Goal: Task Accomplishment & Management: Use online tool/utility

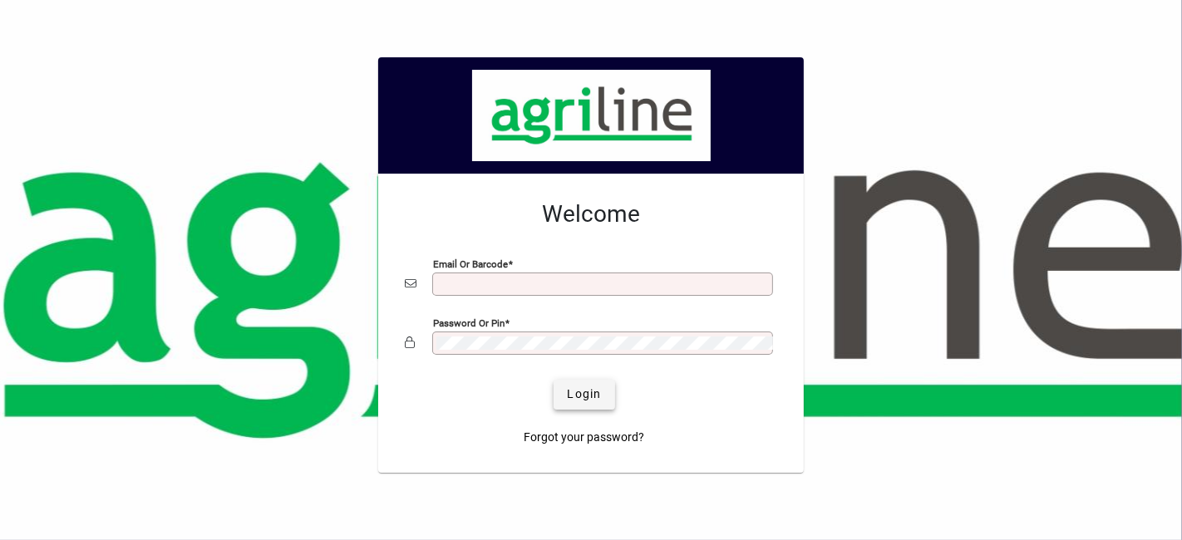
type input "**********"
click at [581, 392] on span "Login" at bounding box center [584, 394] width 34 height 17
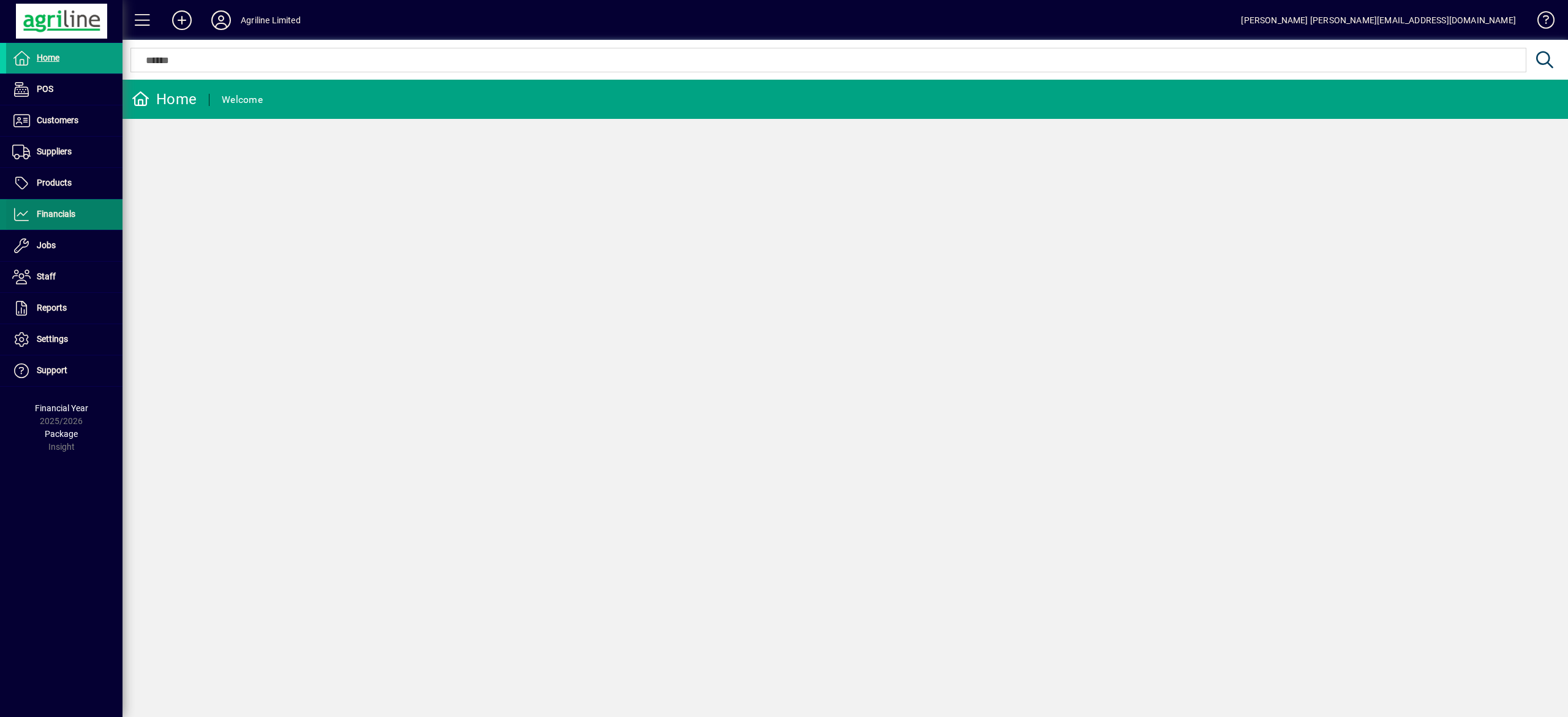
click at [84, 207] on span at bounding box center [64, 214] width 116 height 29
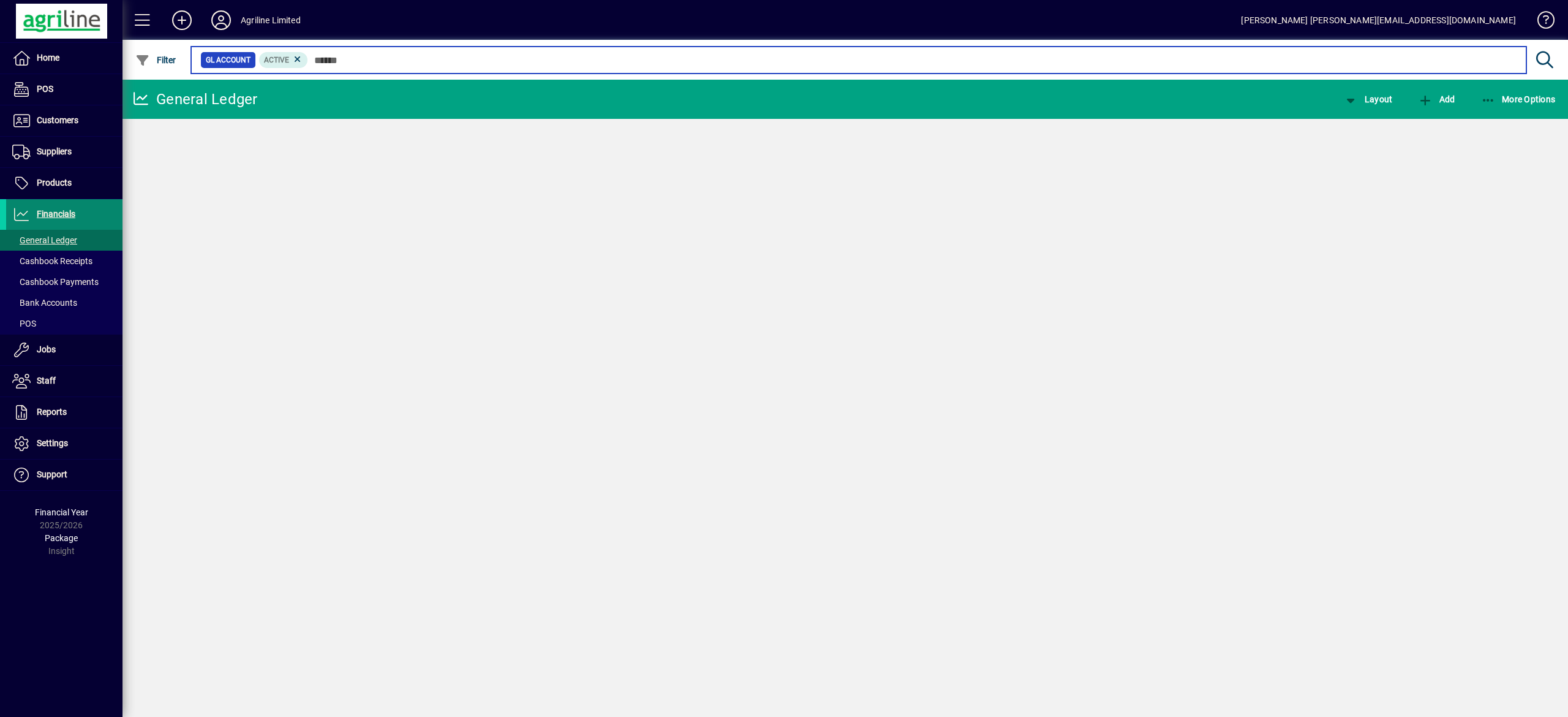
click at [84, 207] on span at bounding box center [64, 214] width 116 height 29
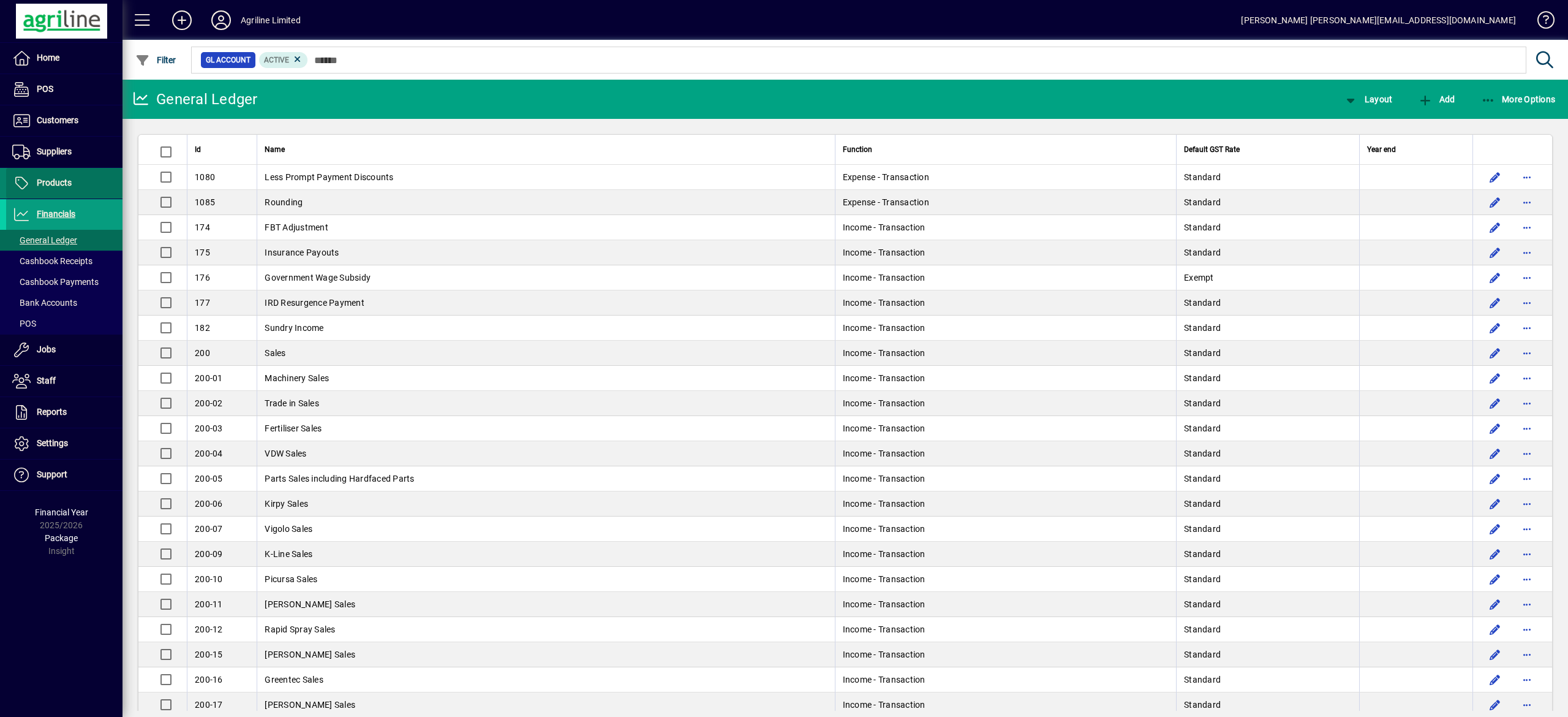
click at [55, 178] on span "Products" at bounding box center [54, 182] width 35 height 10
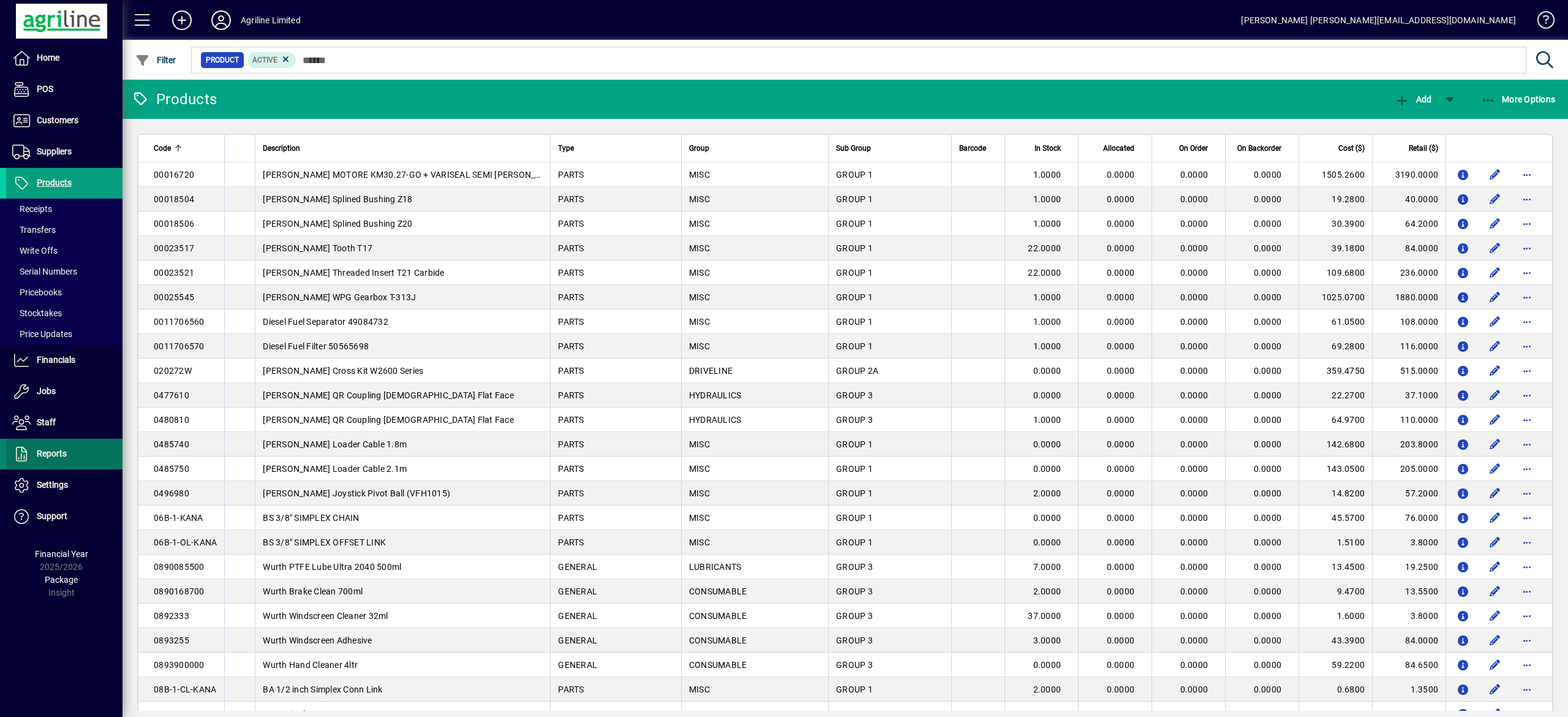
click at [70, 398] on span at bounding box center [64, 454] width 116 height 29
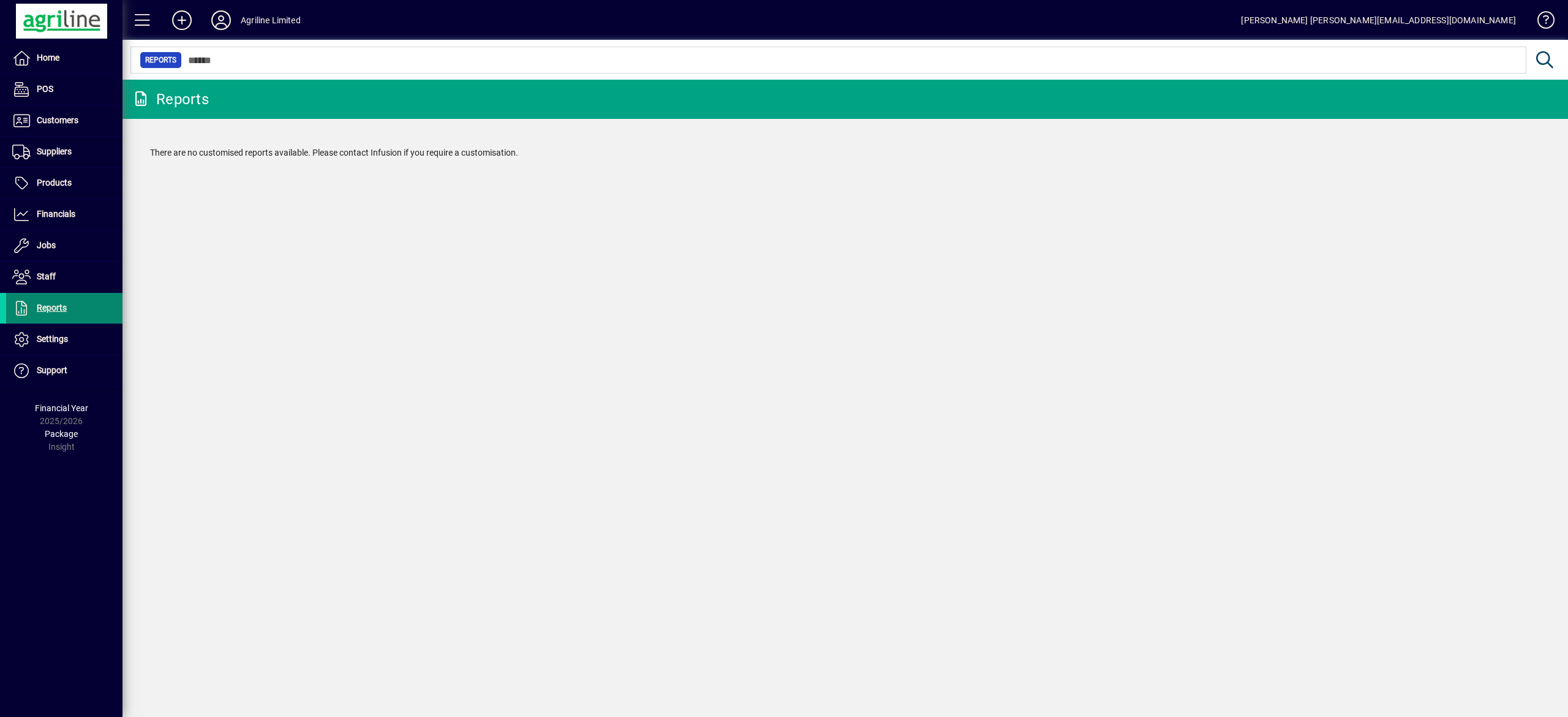
click at [55, 306] on span "Reports" at bounding box center [52, 307] width 30 height 10
click at [67, 125] on span "Customers" at bounding box center [57, 119] width 42 height 10
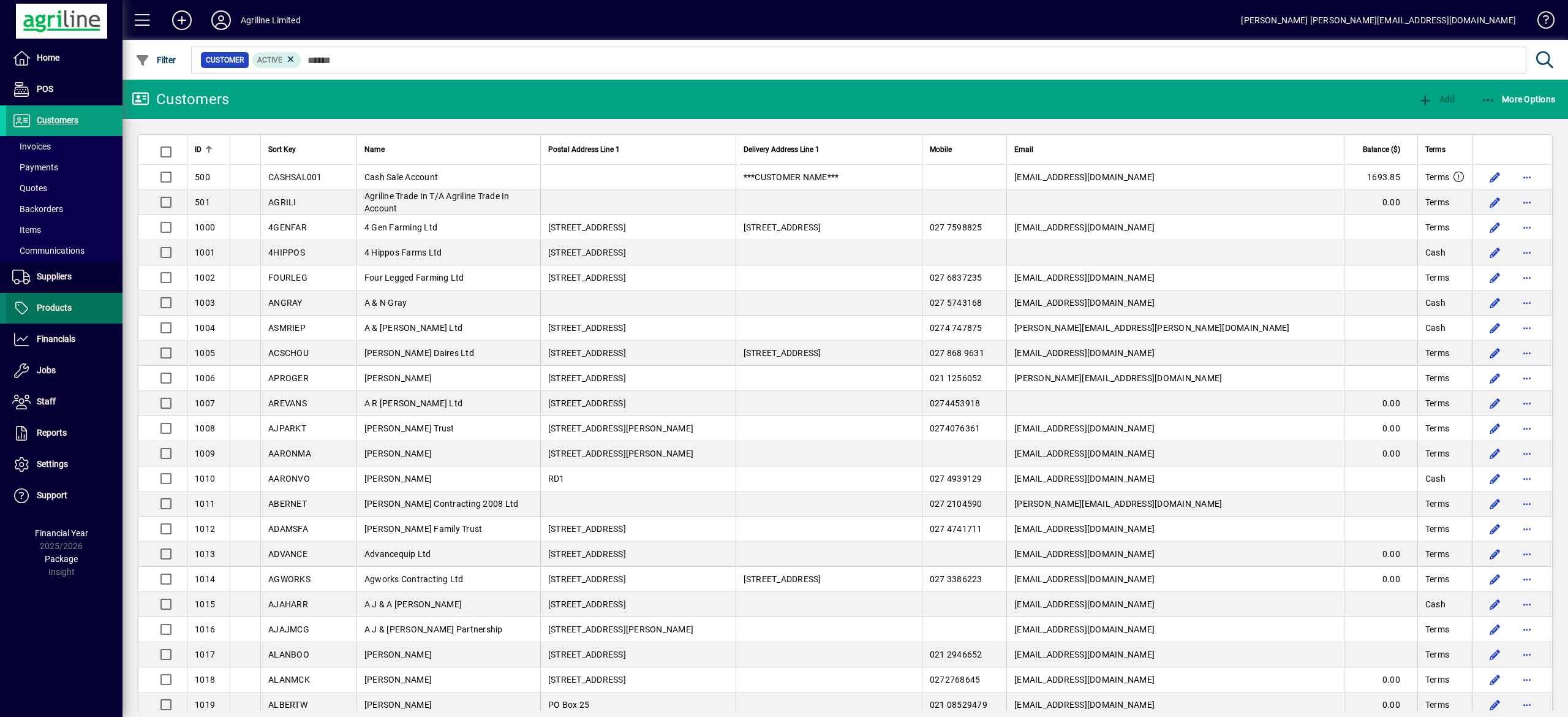
click at [74, 305] on span at bounding box center [64, 308] width 116 height 29
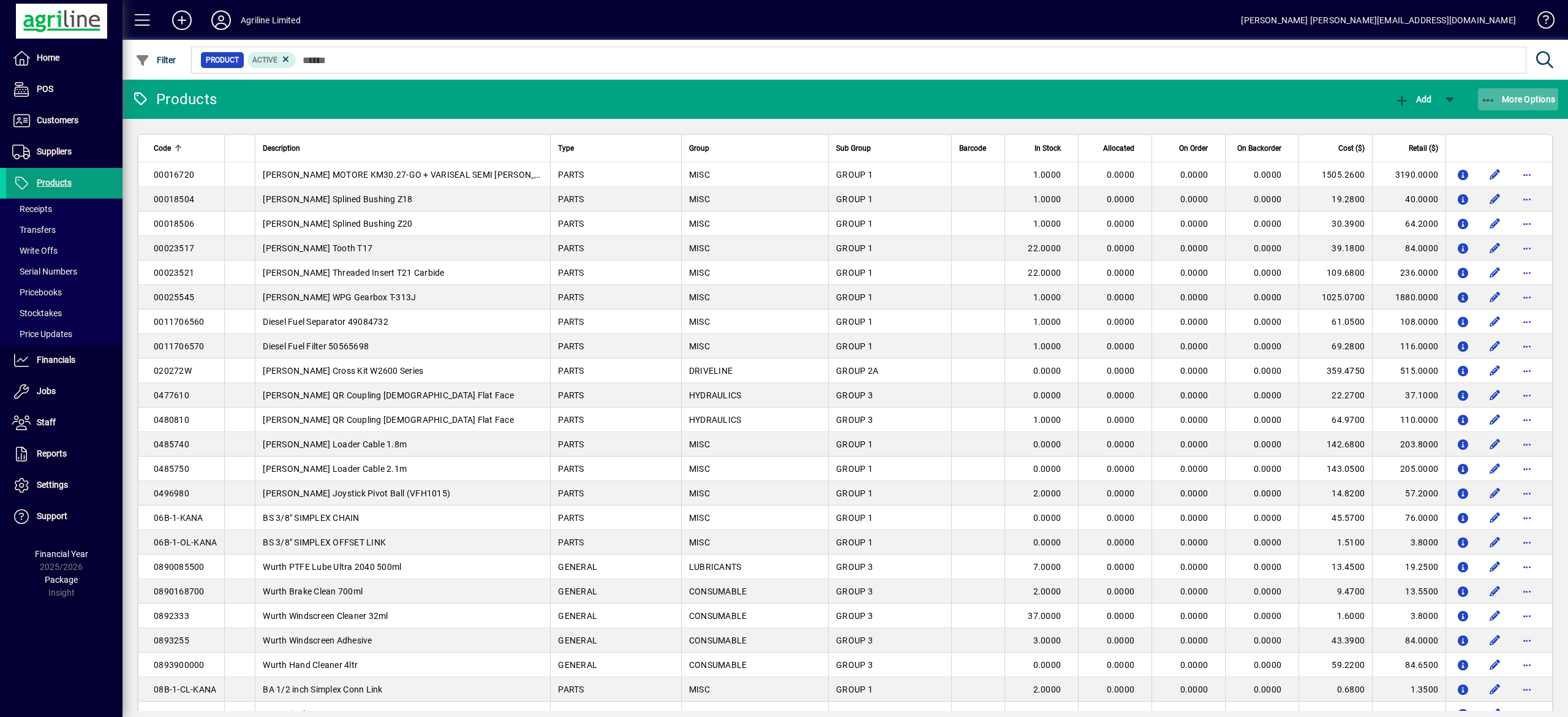
click at [871, 103] on span "More Options" at bounding box center [1518, 99] width 74 height 10
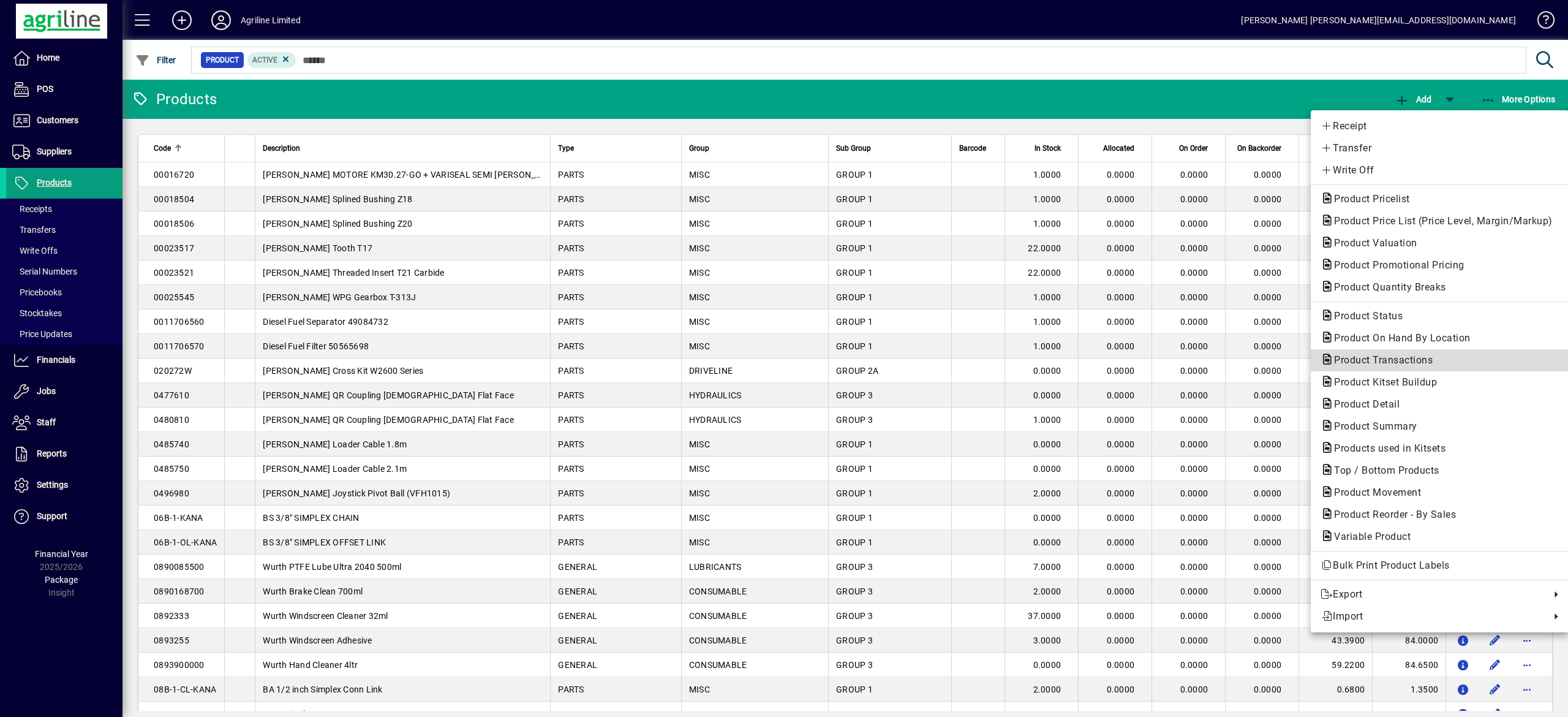
click at [871, 362] on span "Product Transactions" at bounding box center [1379, 360] width 118 height 12
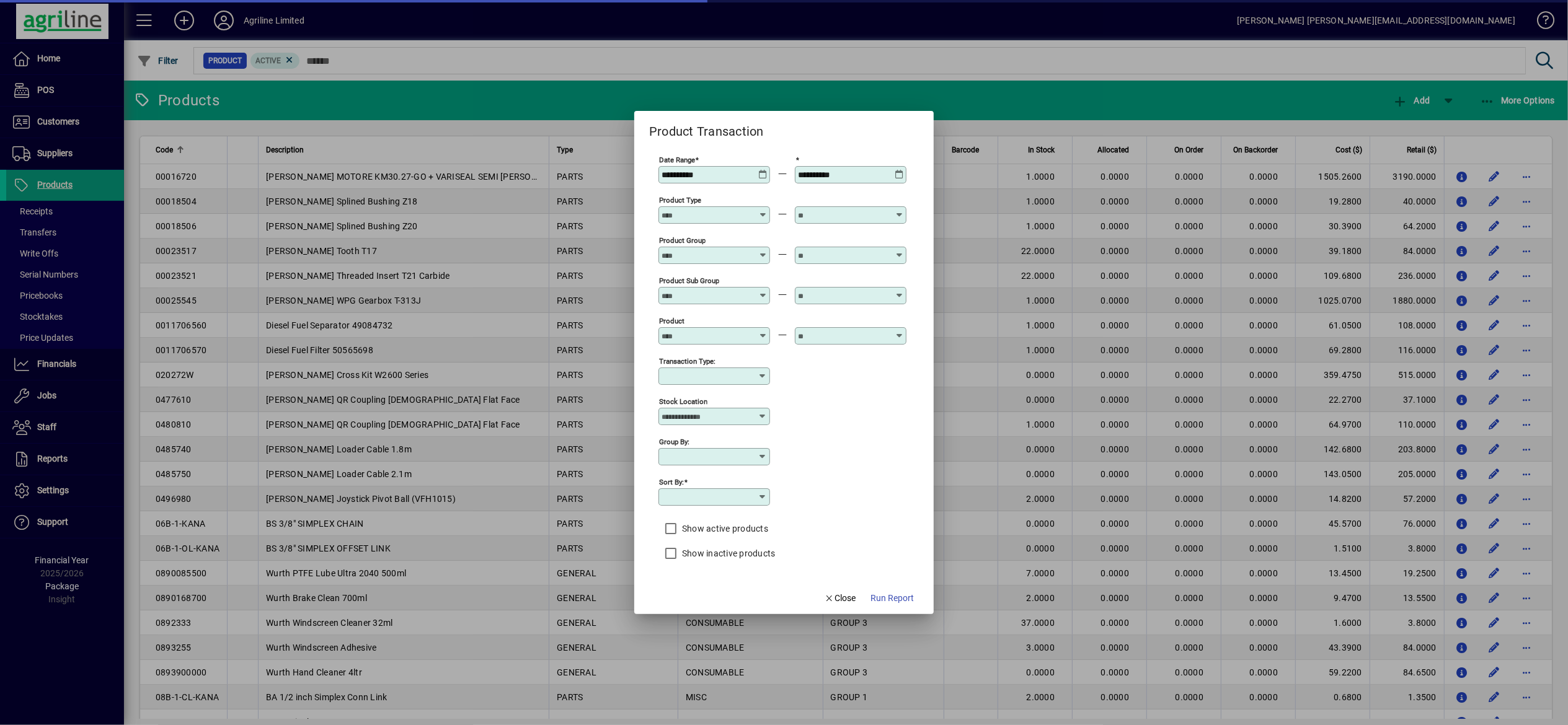
type input "**********"
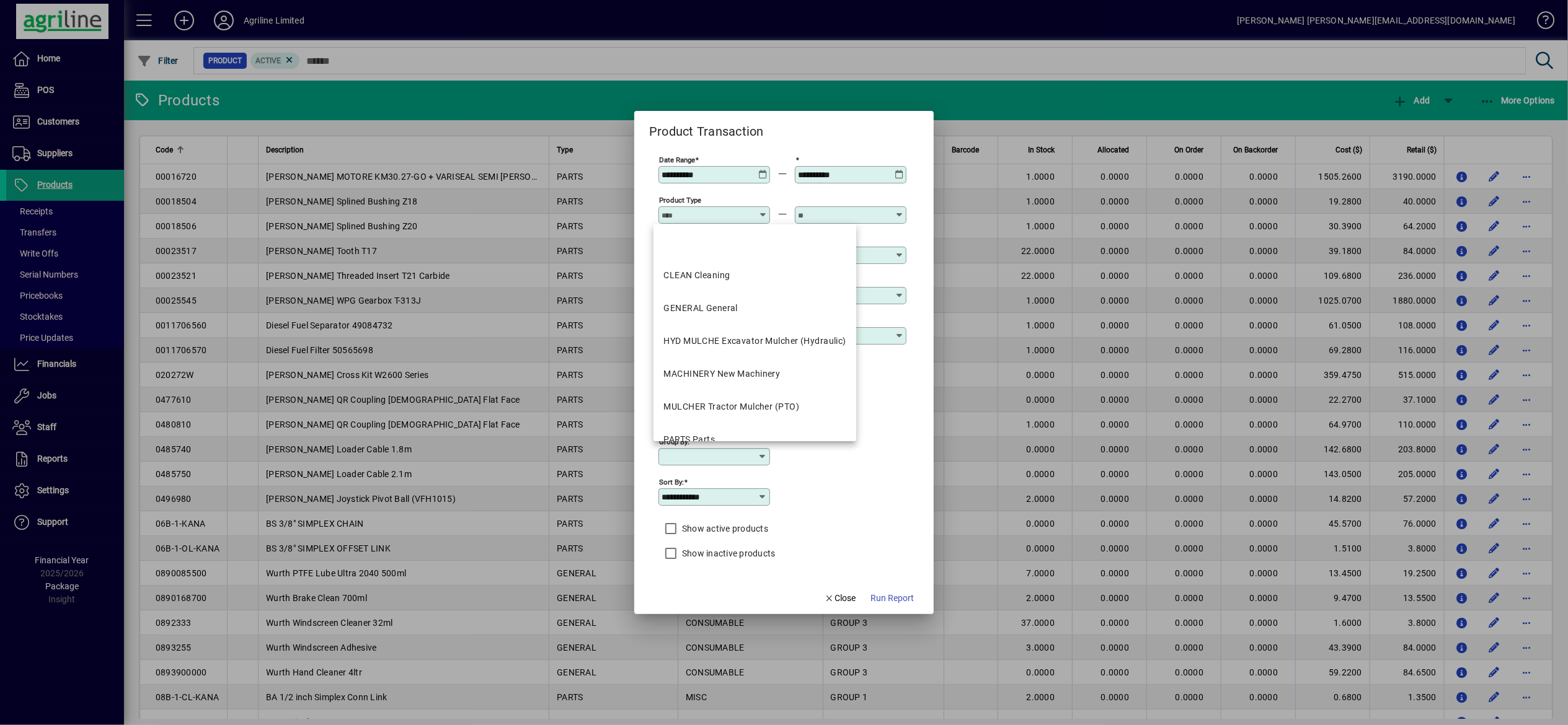
click at [705, 213] on input "Product Type" at bounding box center [706, 215] width 90 height 10
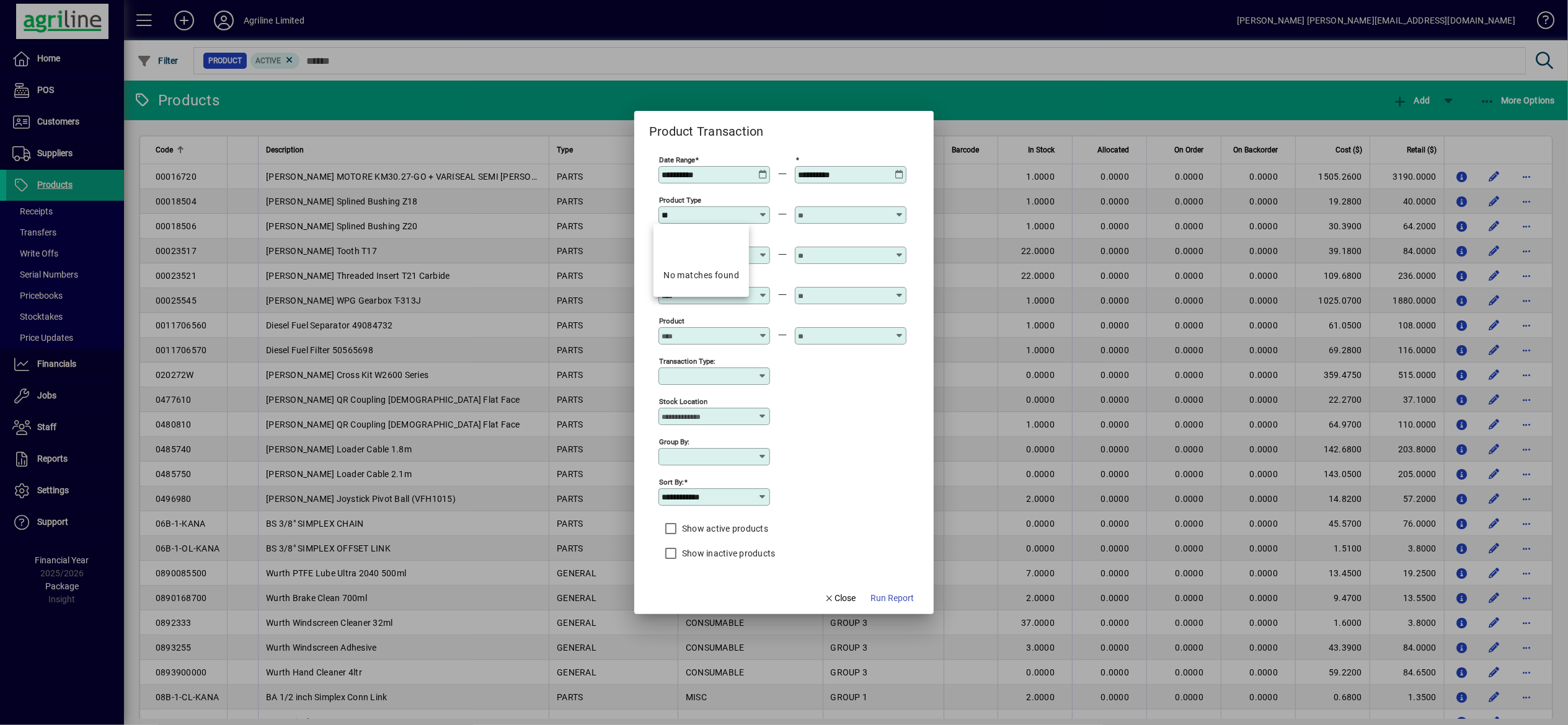
type input "*"
click at [758, 210] on icon at bounding box center [763, 210] width 9 height 0
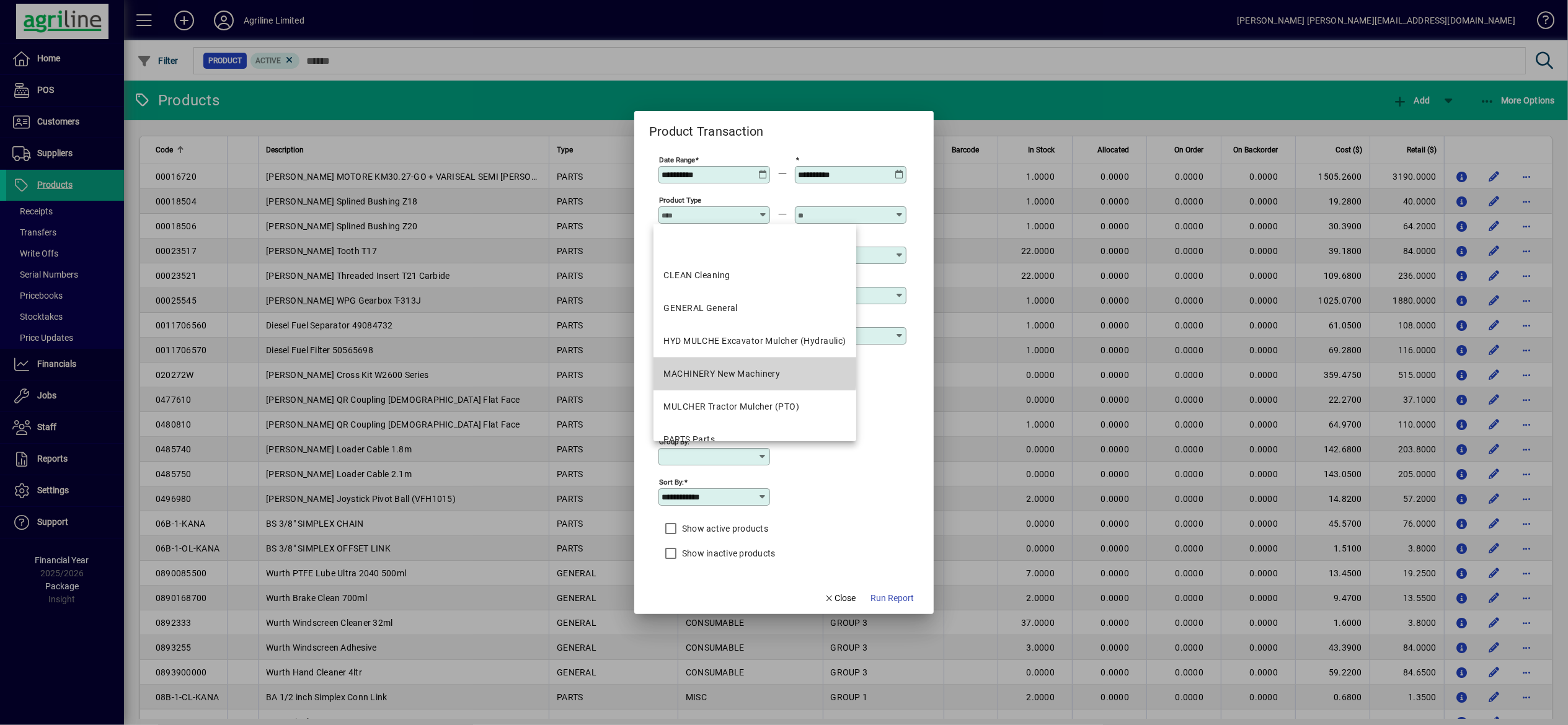
click at [730, 368] on div "MACHINERY New Machinery" at bounding box center [722, 373] width 116 height 13
type input "**********"
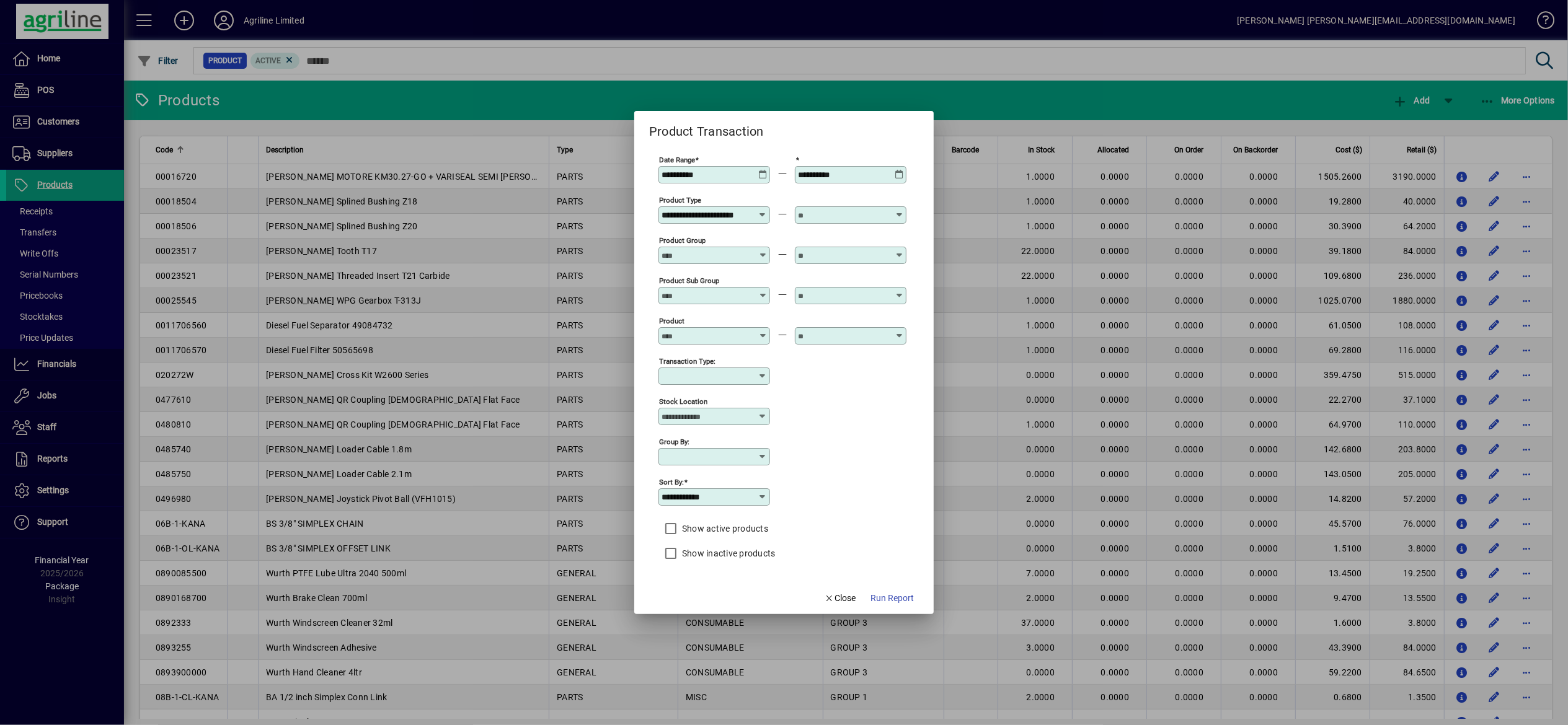
click at [838, 209] on div at bounding box center [851, 215] width 112 height 17
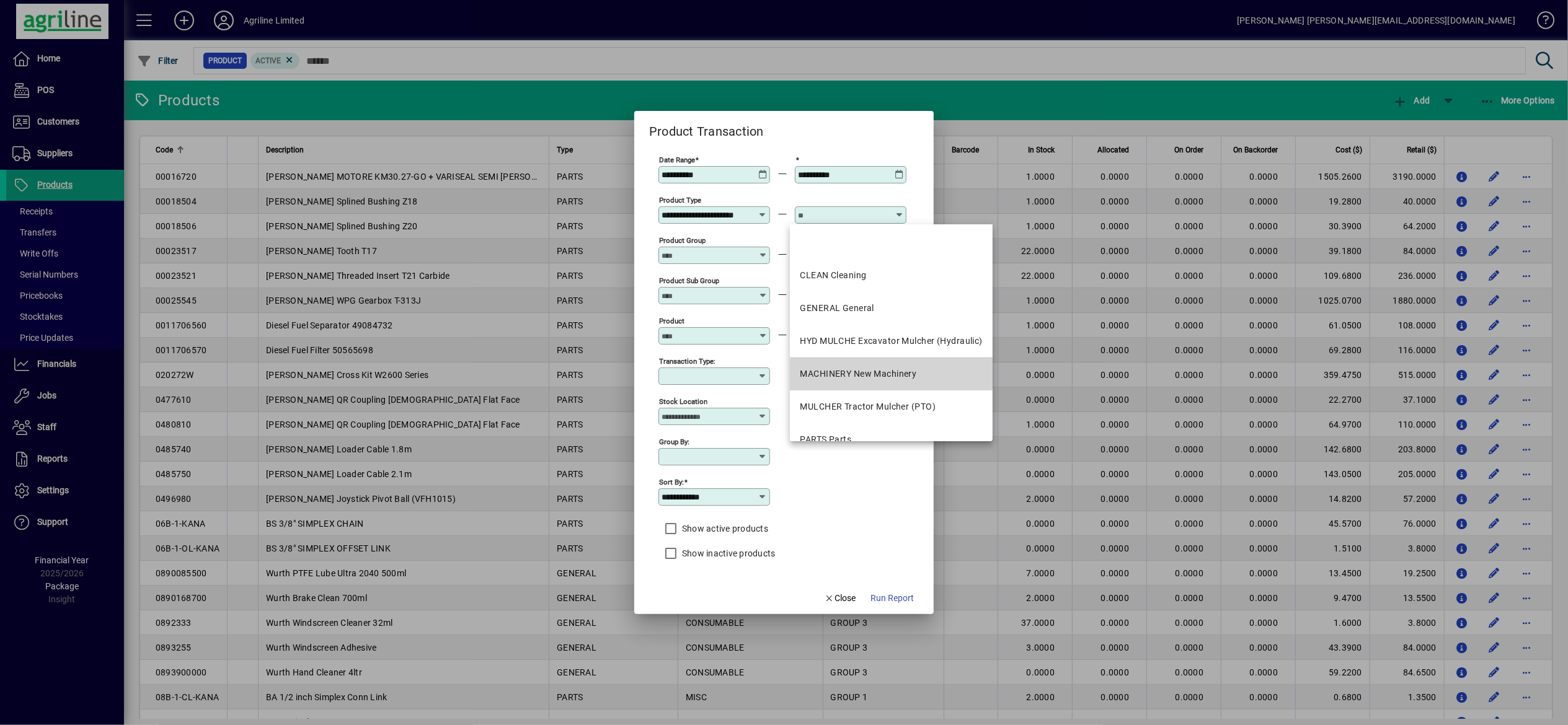
click at [839, 373] on div "MACHINERY New Machinery" at bounding box center [858, 373] width 116 height 13
type input "**********"
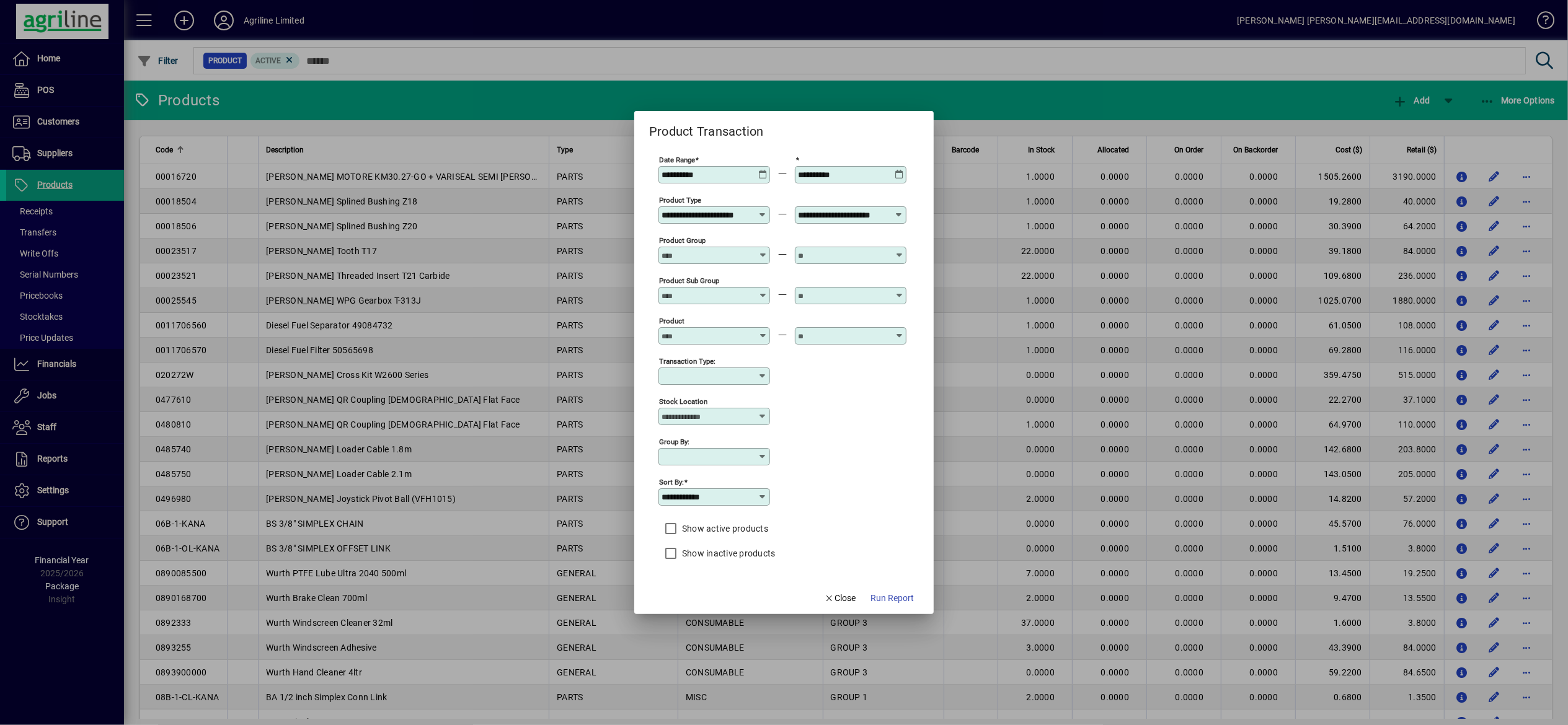
click at [733, 248] on div "Product Group" at bounding box center [714, 255] width 112 height 17
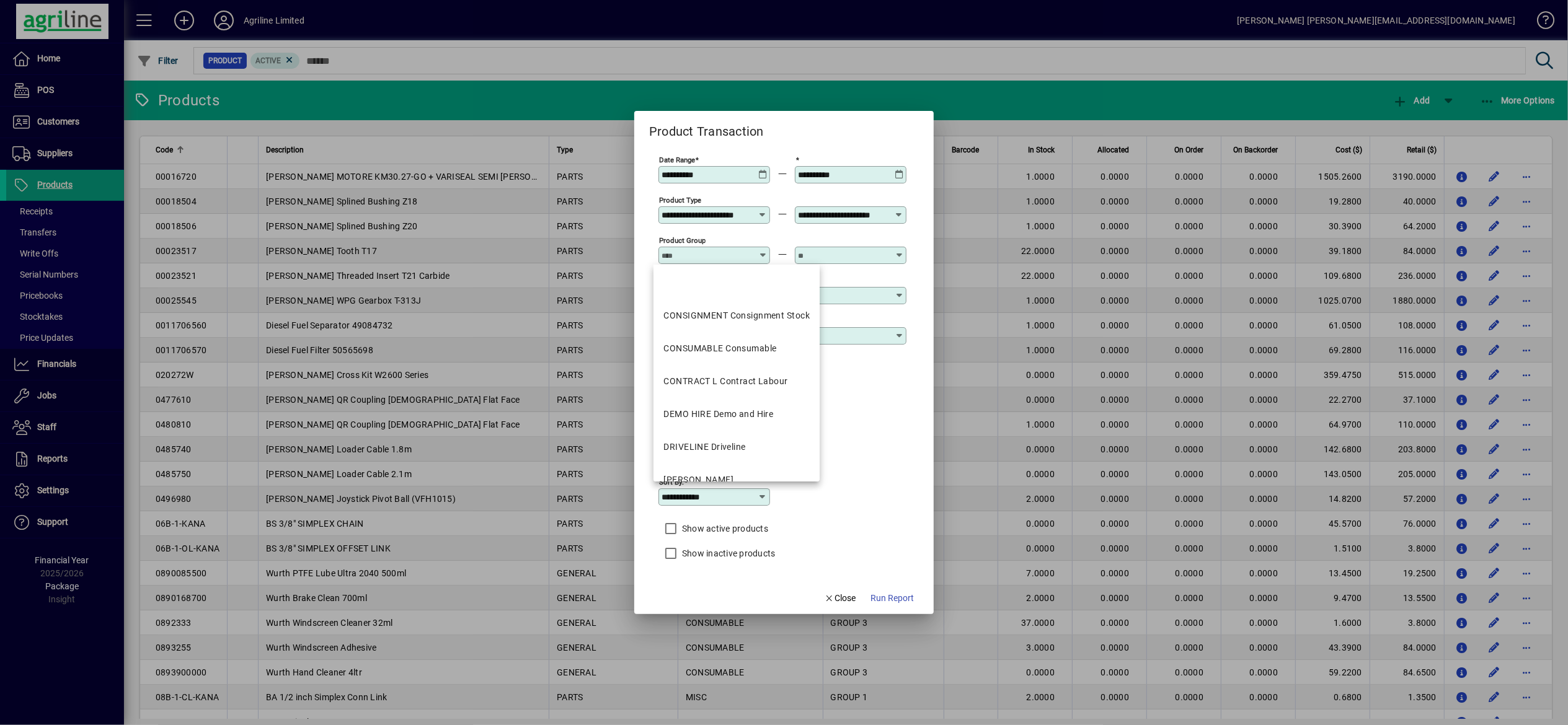
click at [733, 248] on div "Product Group" at bounding box center [714, 255] width 112 height 17
click at [881, 101] on div at bounding box center [784, 362] width 1568 height 725
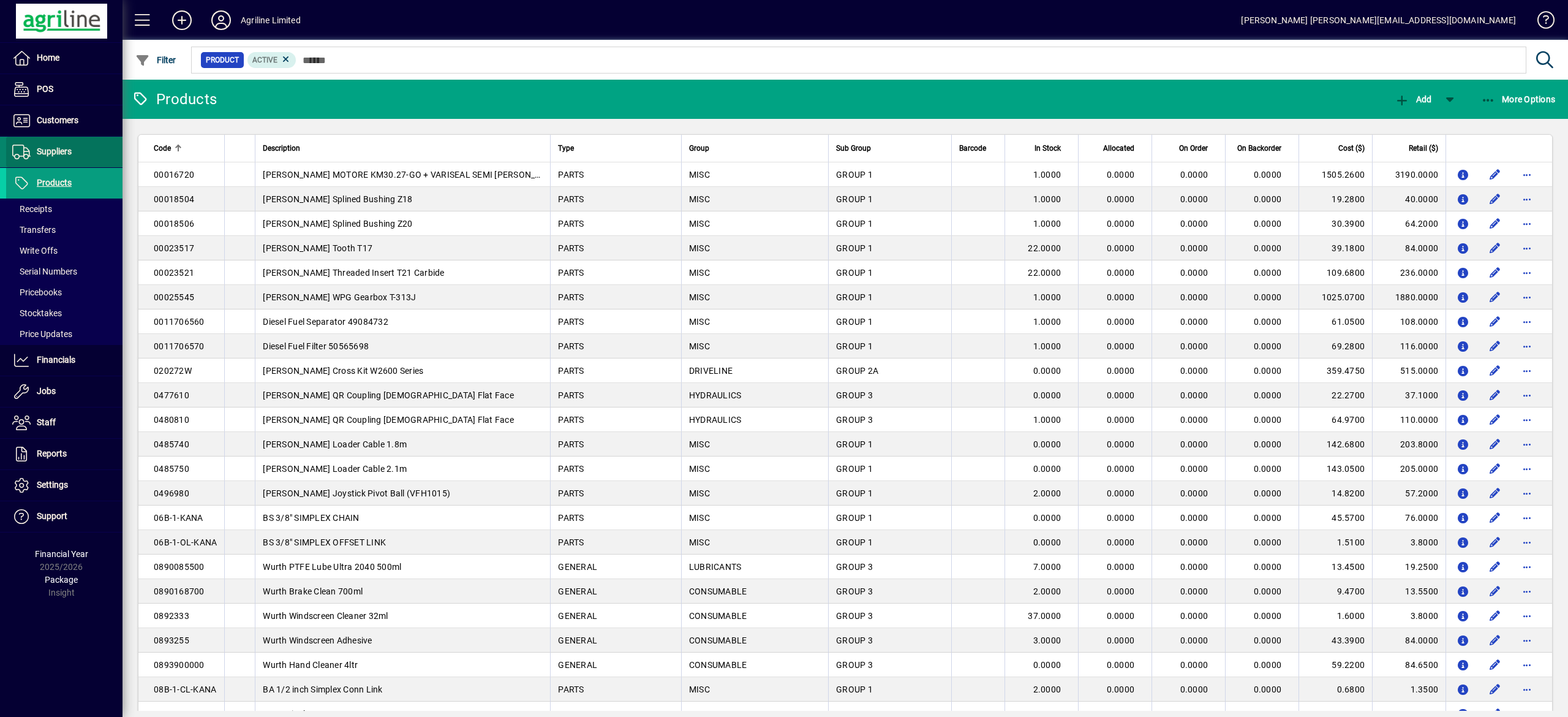
click at [61, 158] on span "Suppliers" at bounding box center [38, 152] width 66 height 15
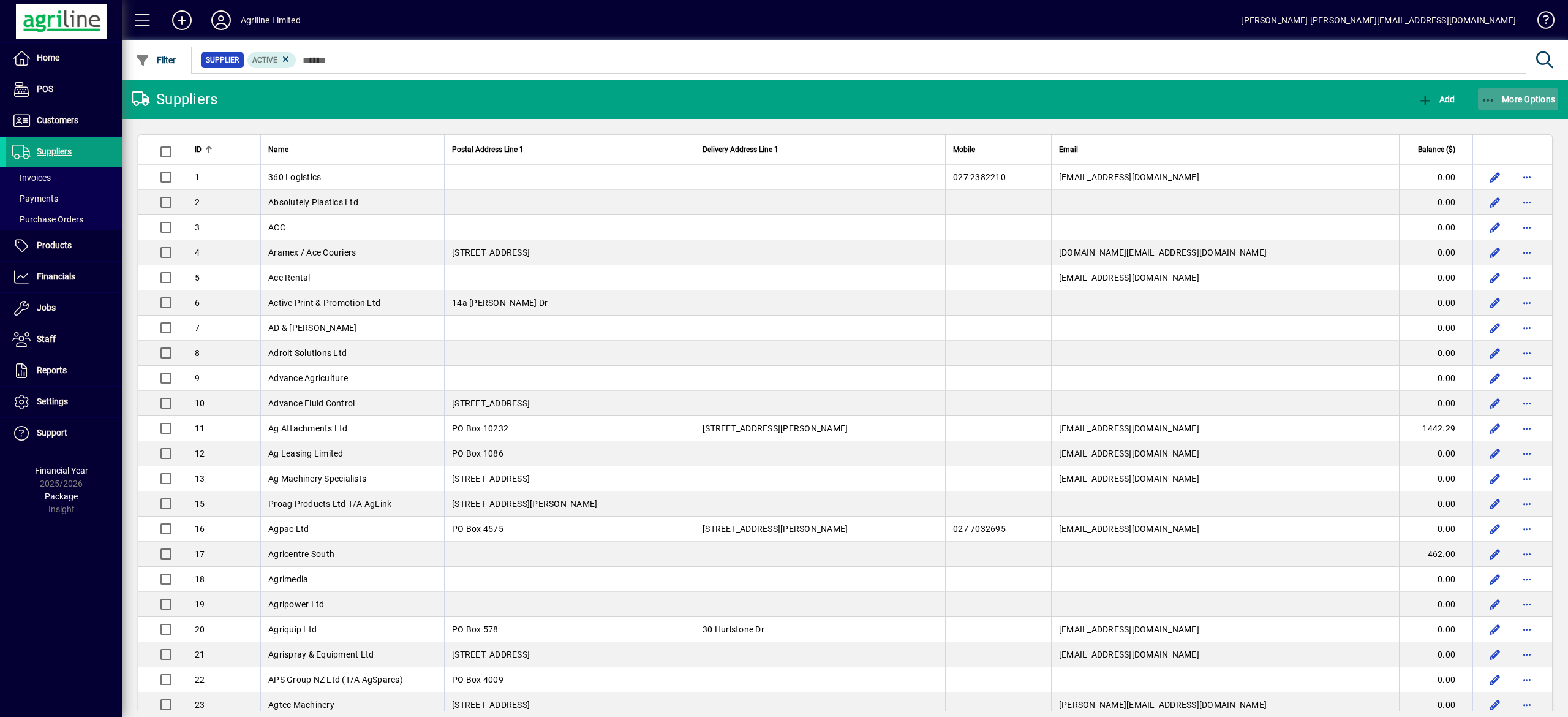
click at [871, 102] on span "More Options" at bounding box center [1518, 99] width 74 height 10
click at [871, 144] on span "Transactions" at bounding box center [1488, 148] width 138 height 15
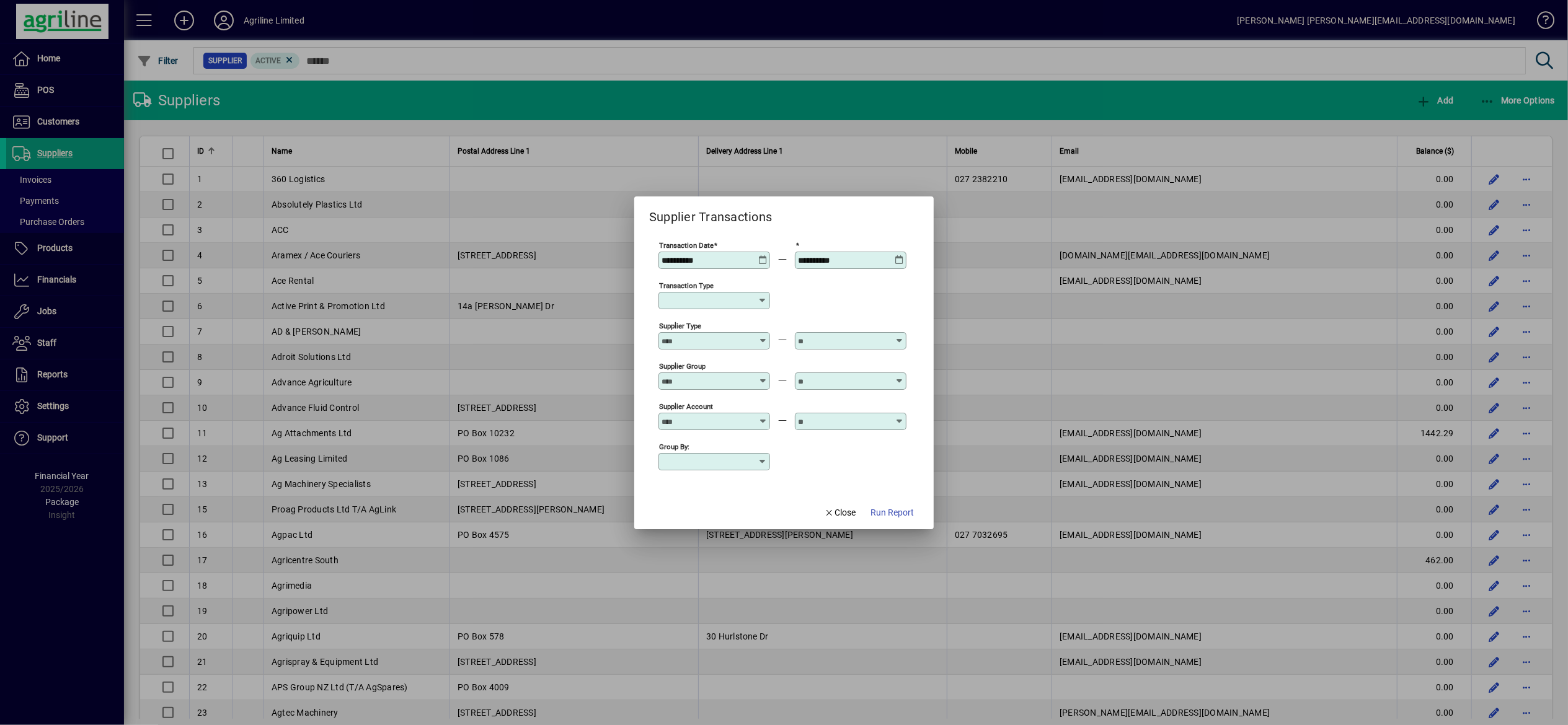
click at [758, 256] on icon at bounding box center [763, 256] width 9 height 0
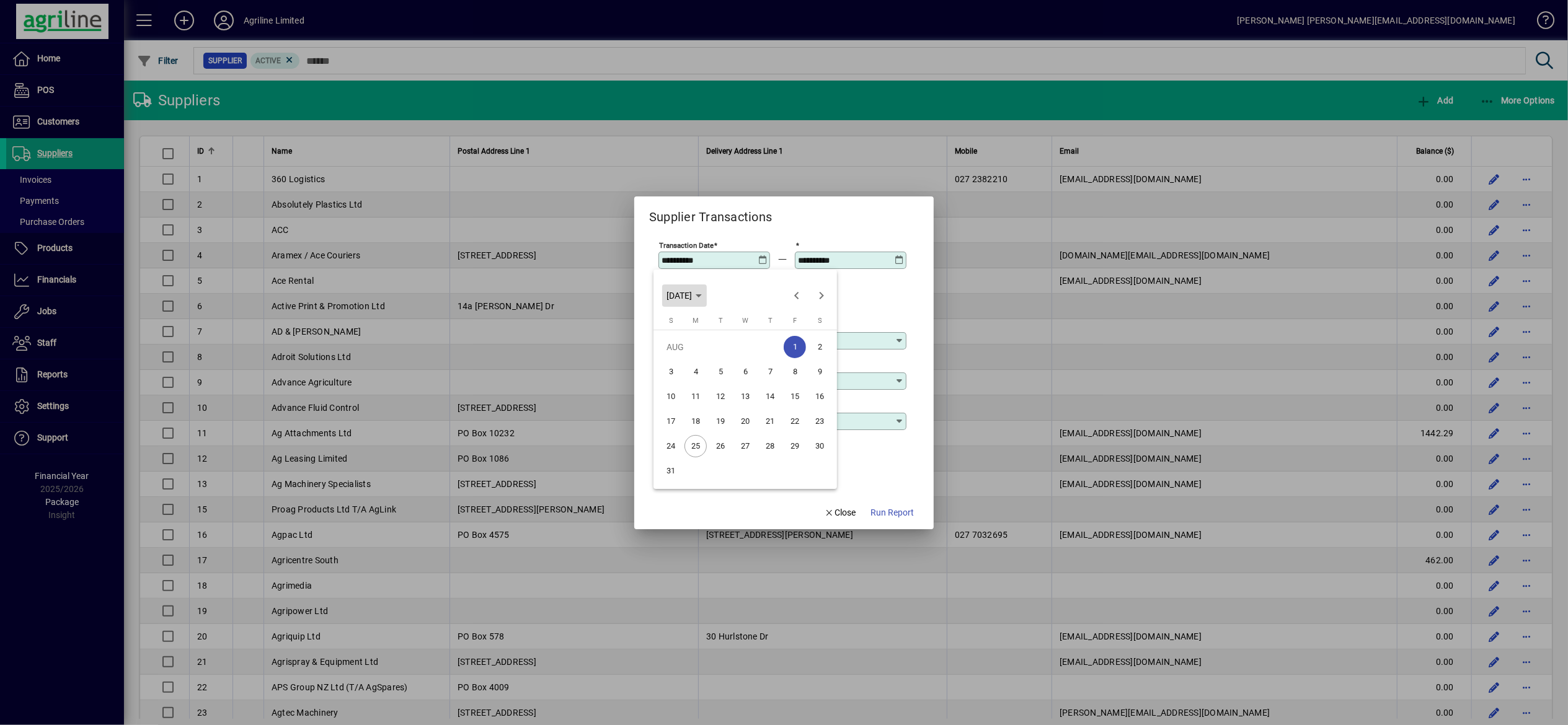
click at [702, 294] on span "[DATE]" at bounding box center [684, 295] width 35 height 10
click at [777, 361] on span "2022" at bounding box center [767, 358] width 39 height 22
click at [881, 307] on div at bounding box center [784, 362] width 1568 height 725
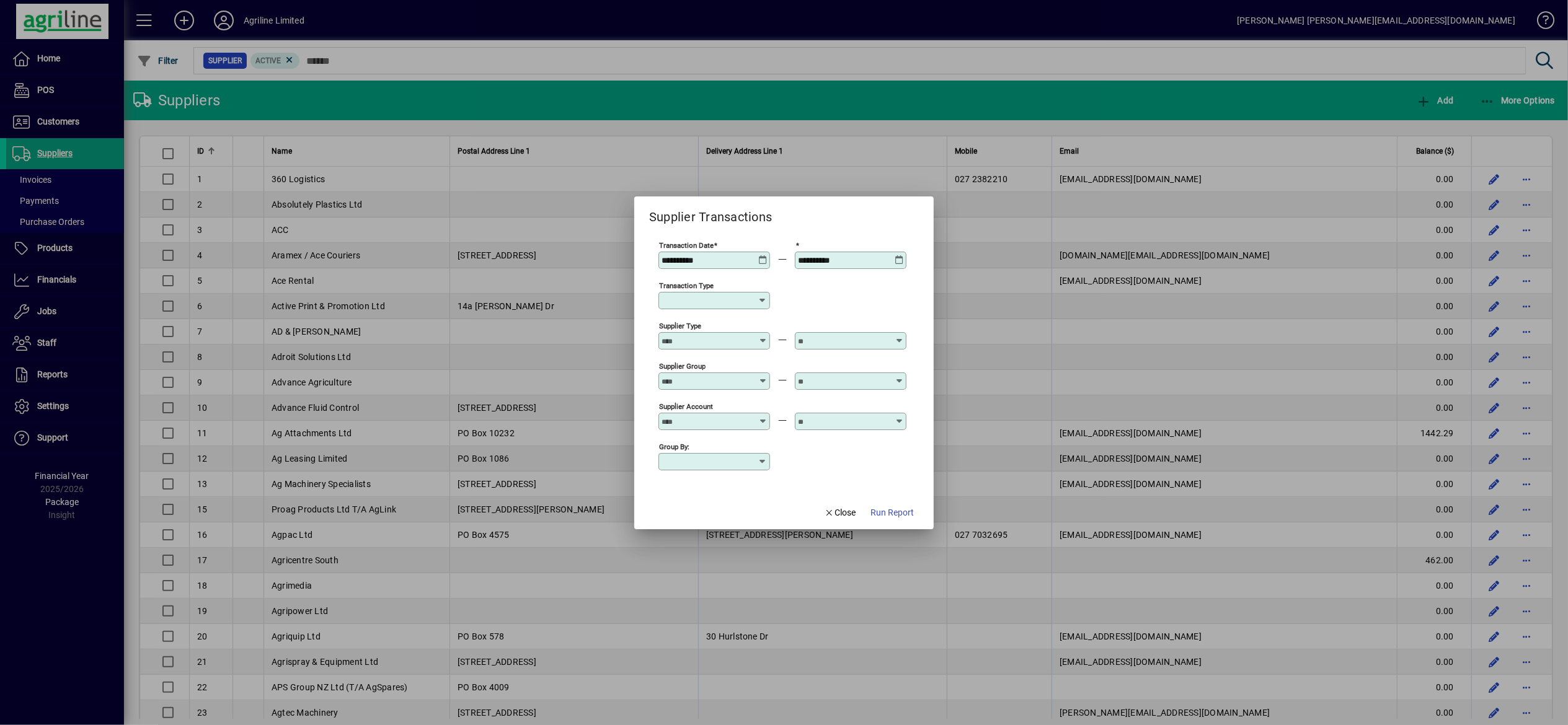
click at [743, 307] on div "Transaction Type" at bounding box center [714, 300] width 112 height 17
click at [730, 388] on mat-option "Supplier Invoice" at bounding box center [704, 393] width 102 height 33
type input "**********"
click at [749, 338] on div at bounding box center [715, 341] width 108 height 10
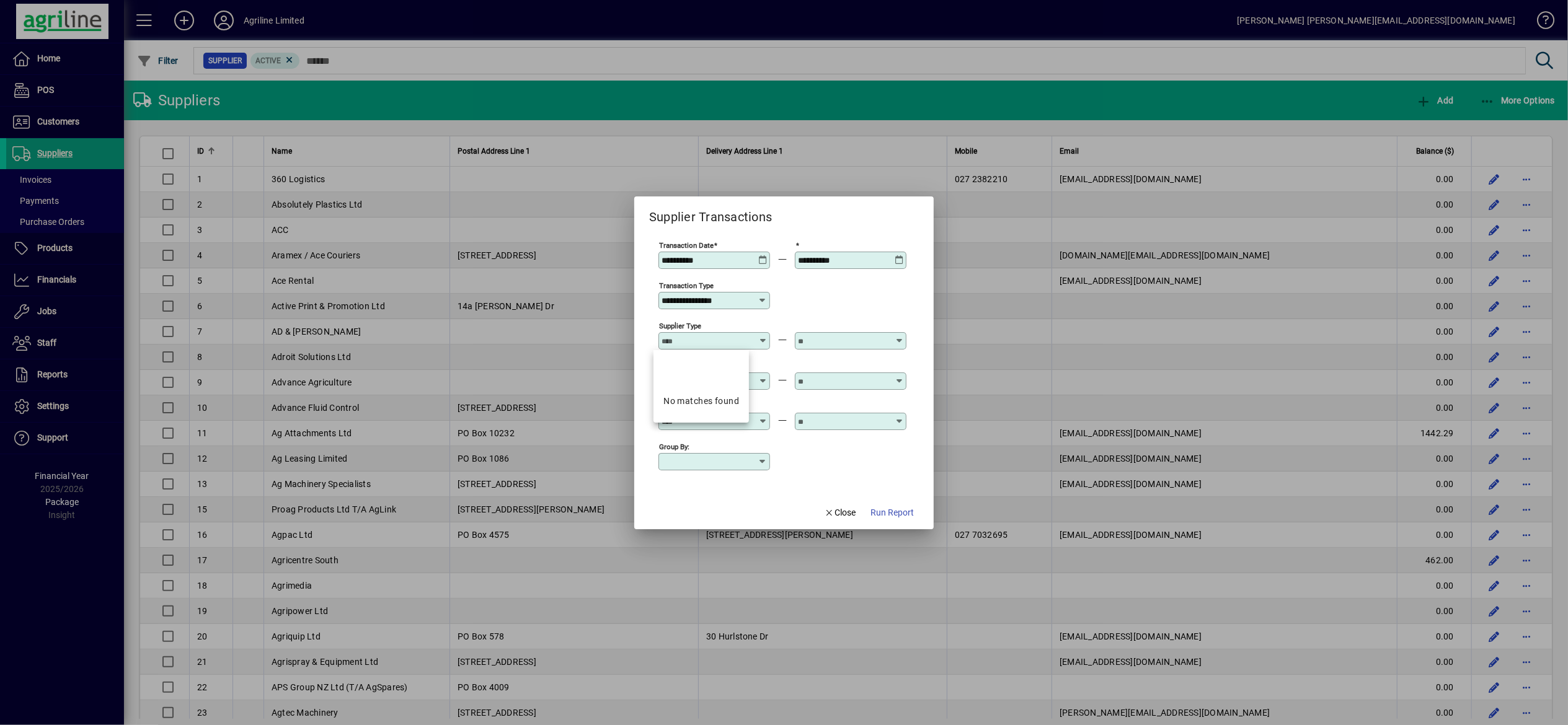
click at [777, 358] on div "Supplier Type" at bounding box center [782, 340] width 248 height 40
click at [759, 387] on div "Supplier Group" at bounding box center [714, 381] width 112 height 17
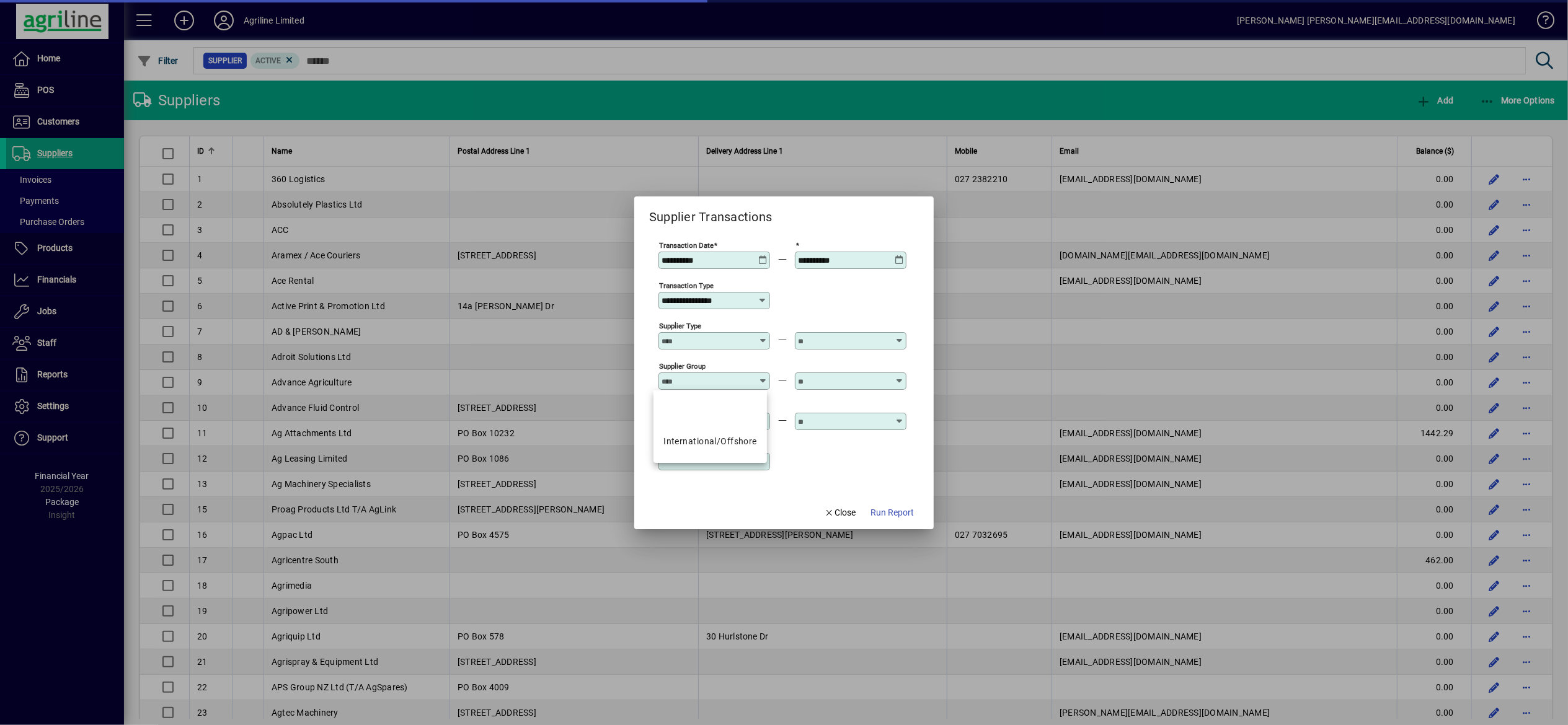
click at [759, 387] on div "Supplier Group" at bounding box center [714, 381] width 112 height 17
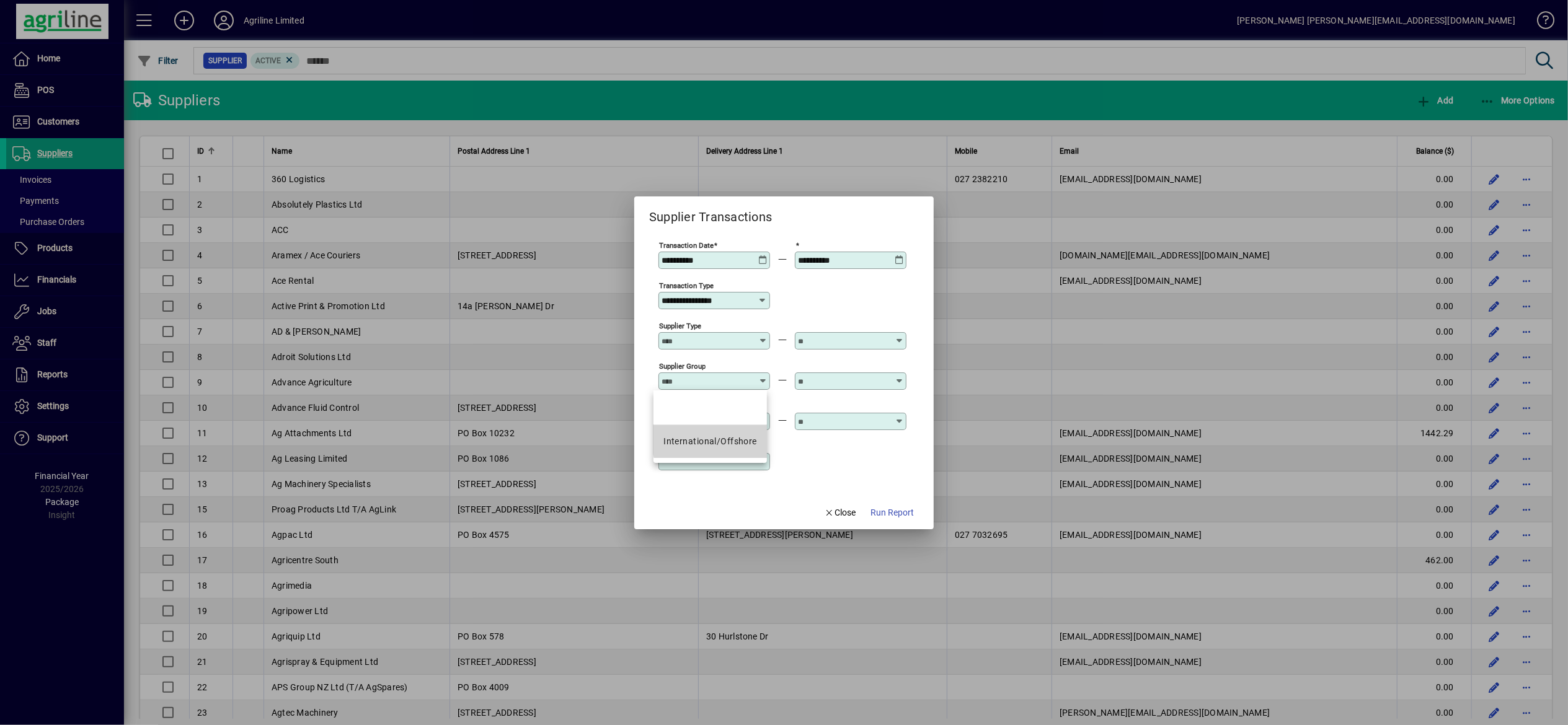
click at [747, 402] on div "International/Offshore" at bounding box center [711, 441] width 94 height 13
type input "**********"
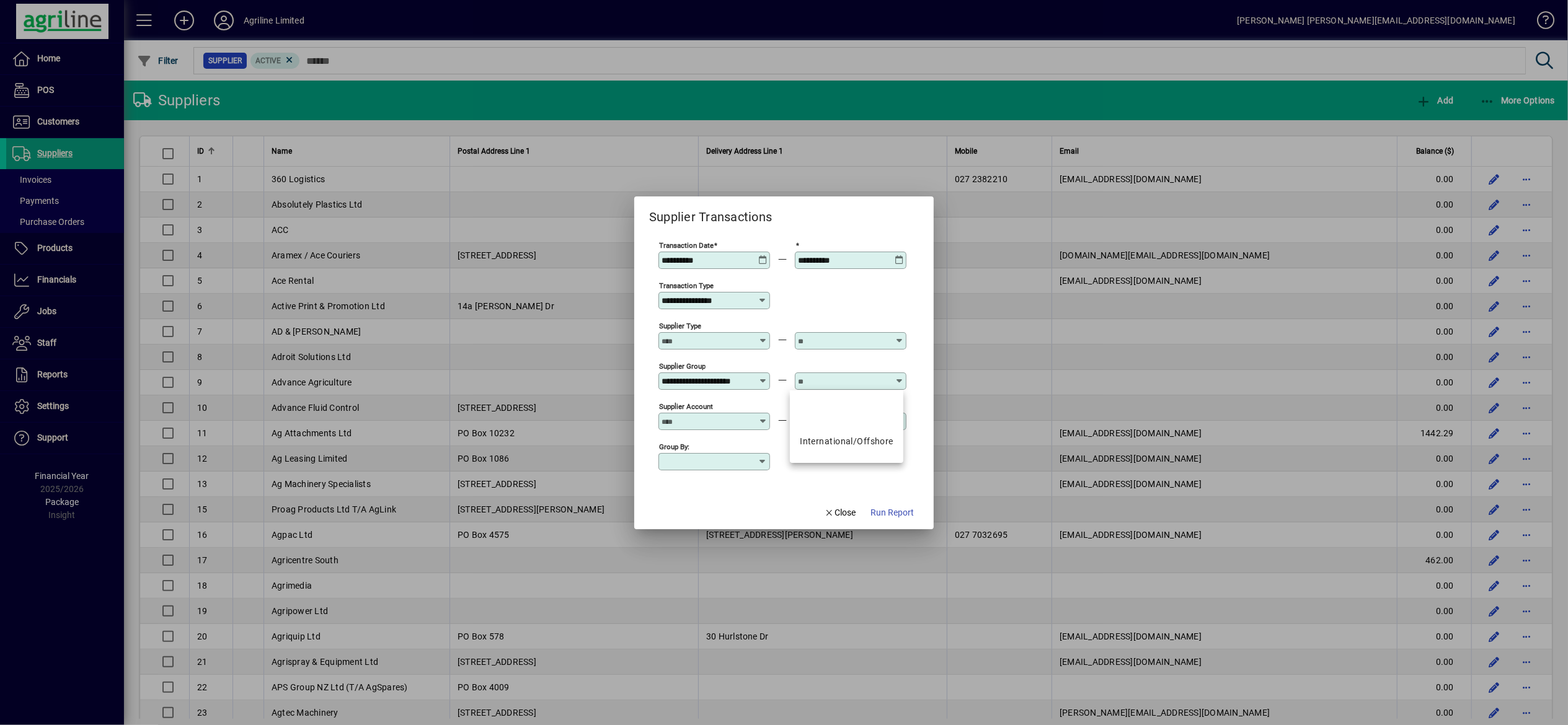
click at [807, 384] on input "text" at bounding box center [843, 381] width 90 height 10
click at [808, 402] on mat-option "International/Offshore" at bounding box center [846, 441] width 113 height 33
type input "**********"
click at [752, 402] on div "Supplier Account" at bounding box center [714, 421] width 112 height 17
click at [712, 402] on div "413 - VIG OLO S.R.L." at bounding box center [704, 481] width 81 height 13
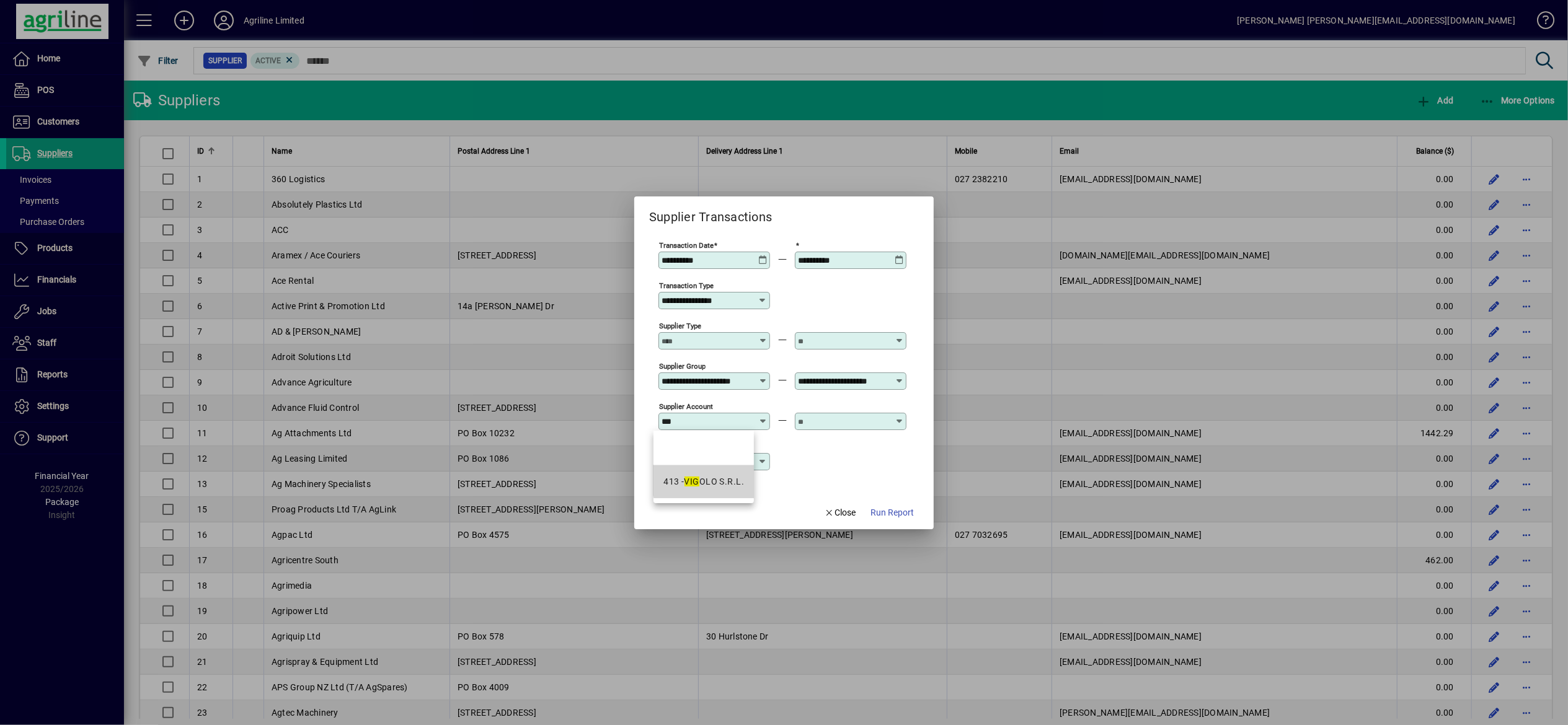
type input "**********"
click at [881, 402] on div at bounding box center [851, 421] width 108 height 10
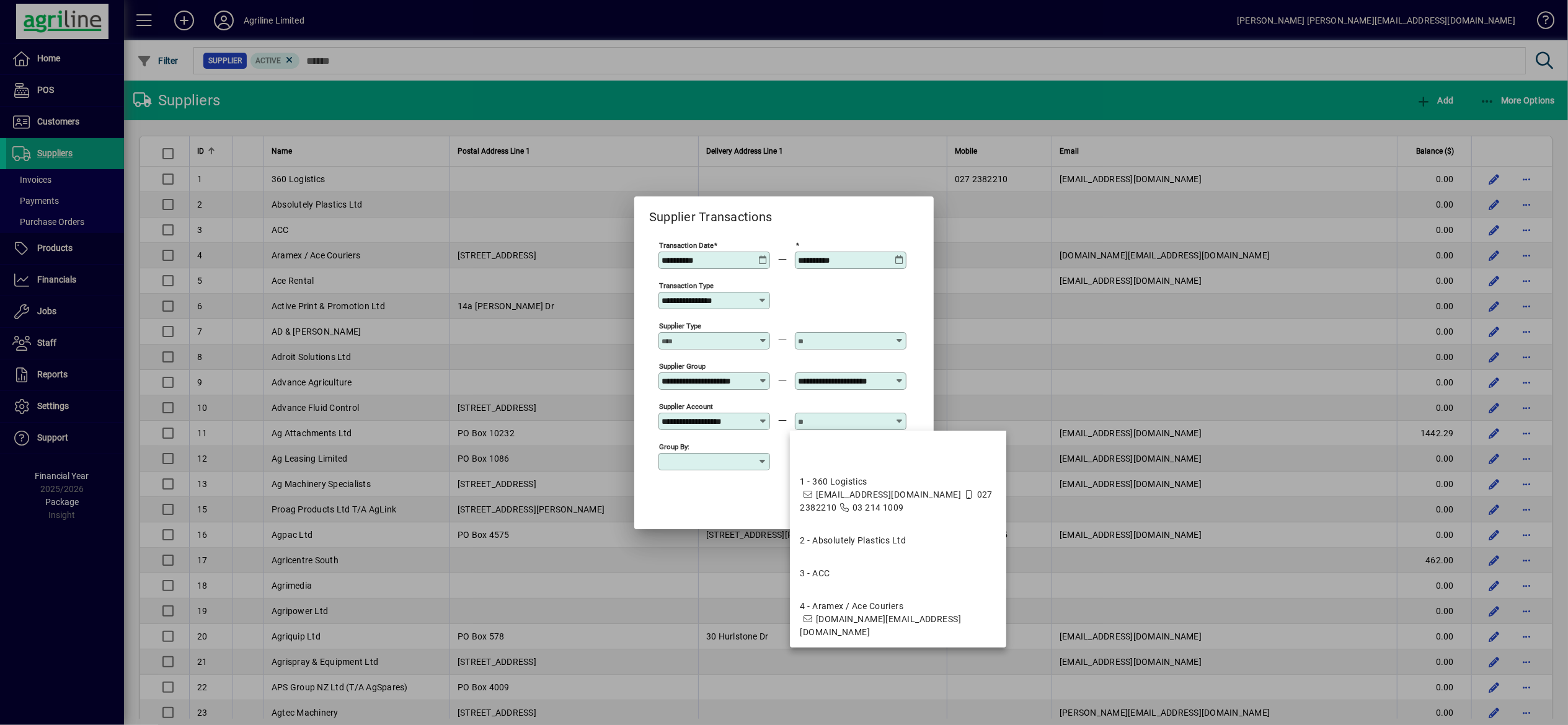
click at [881, 402] on icon at bounding box center [899, 417] width 9 height 0
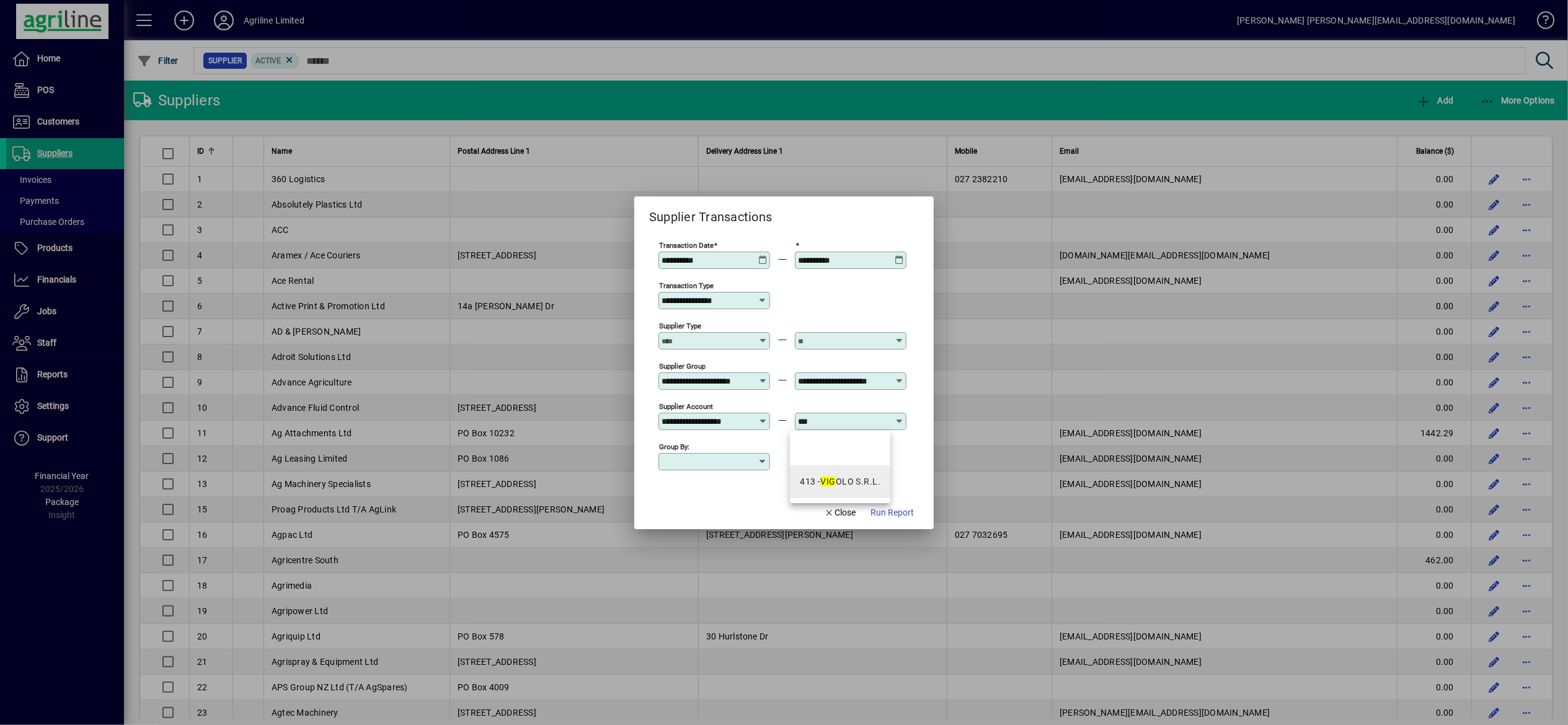
click at [866, 402] on div "413 - VIG OLO S.R.L." at bounding box center [840, 481] width 81 height 13
type input "**********"
click at [728, 402] on input "Group by:" at bounding box center [709, 461] width 96 height 10
click at [826, 402] on div "Group by:" at bounding box center [782, 460] width 248 height 40
click at [881, 402] on span "Run Report" at bounding box center [892, 512] width 43 height 13
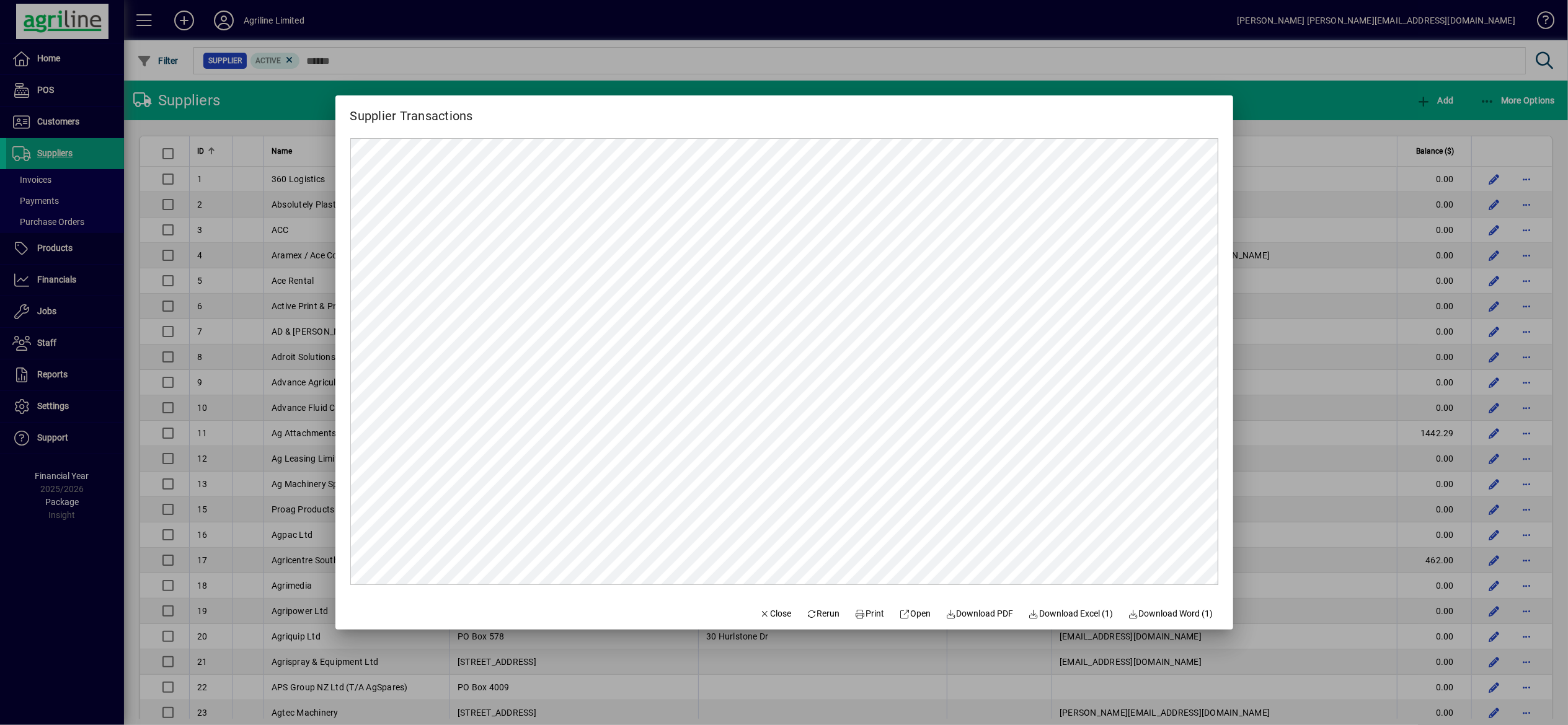
click at [881, 340] on div at bounding box center [784, 362] width 1568 height 725
